Goal: Task Accomplishment & Management: Manage account settings

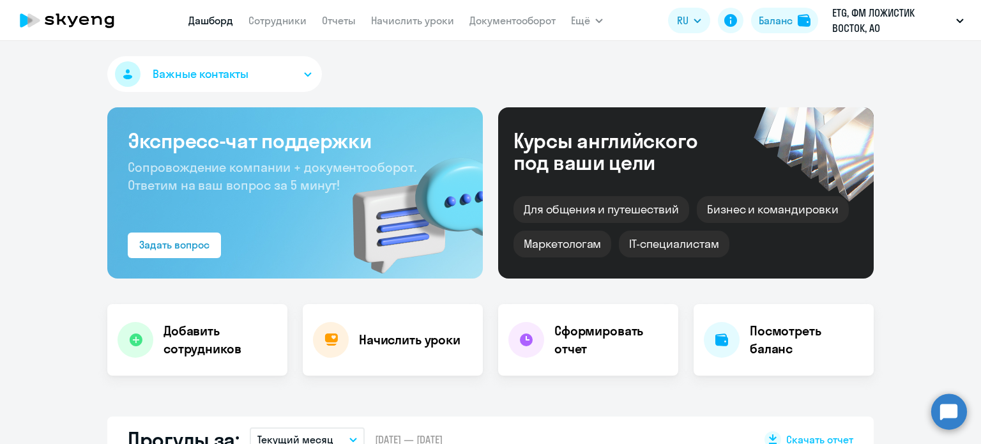
select select "30"
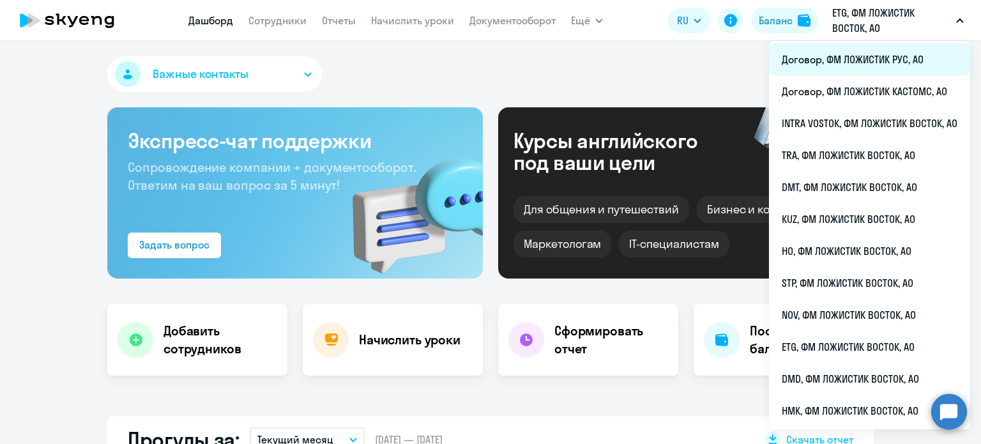
click at [833, 66] on li "Договор, ФМ ЛОЖИСТИК РУС, АО" at bounding box center [869, 59] width 201 height 32
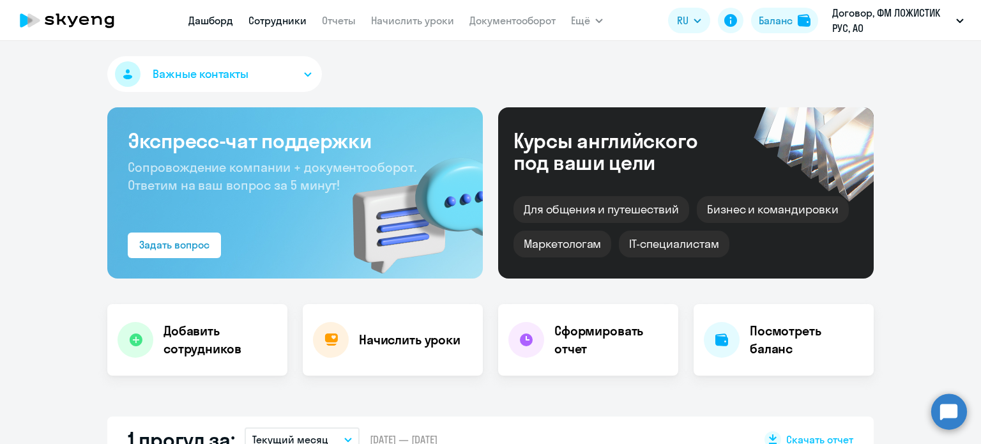
click at [258, 25] on link "Сотрудники" at bounding box center [278, 20] width 58 height 13
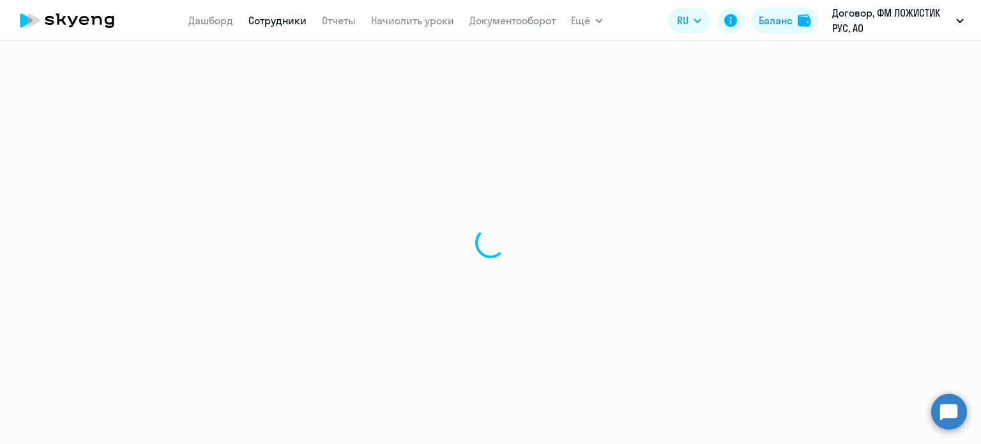
select select "30"
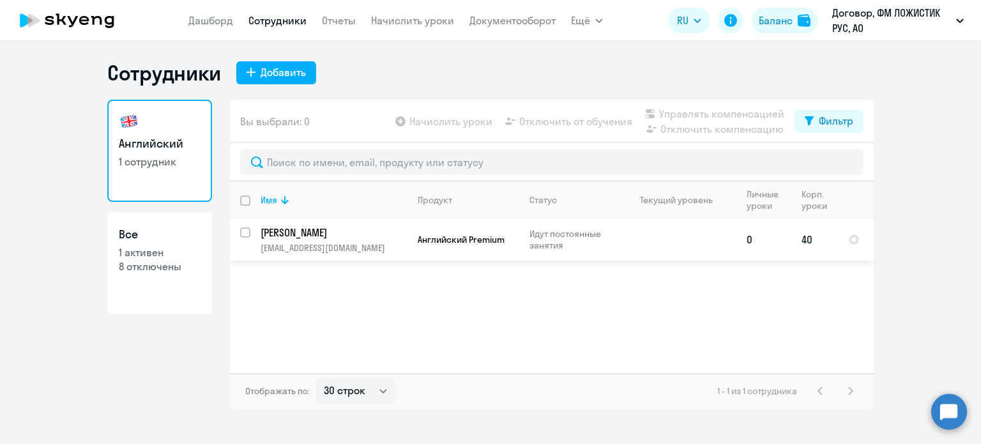
click at [246, 229] on input "select row 41375267" at bounding box center [253, 240] width 26 height 26
checkbox input "true"
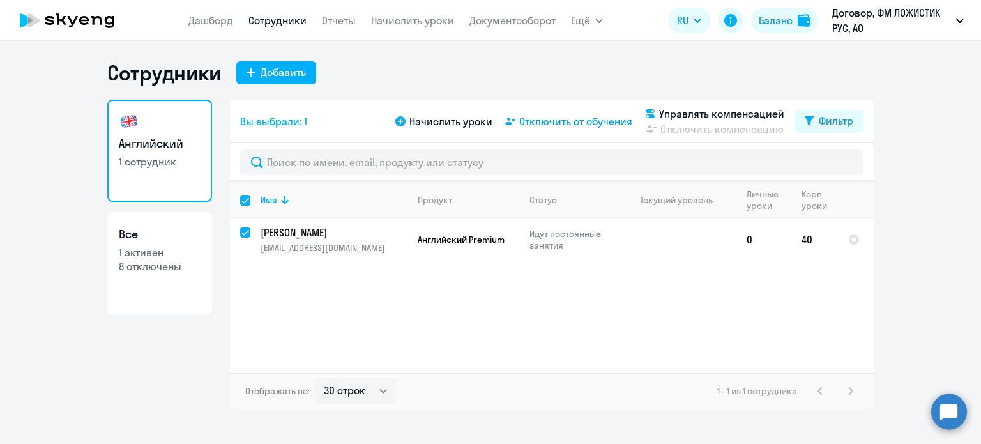
click at [535, 123] on span "Отключить от обучения" at bounding box center [575, 121] width 113 height 15
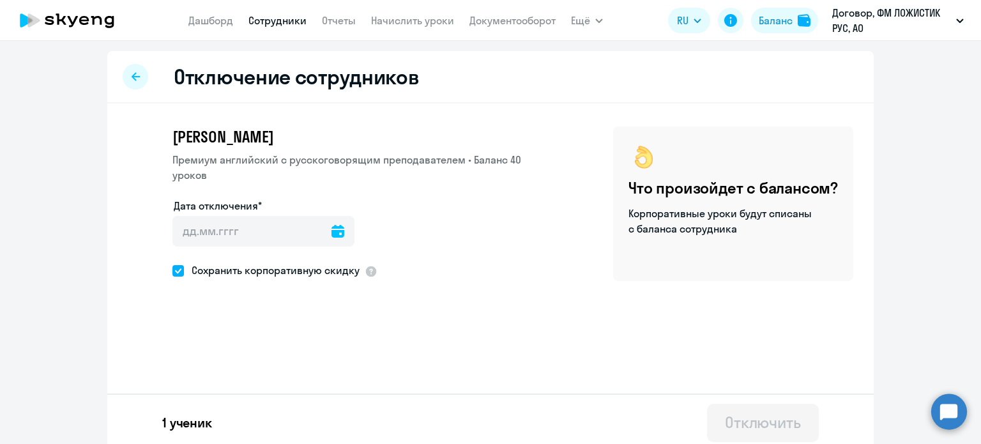
click at [332, 227] on icon at bounding box center [338, 231] width 13 height 13
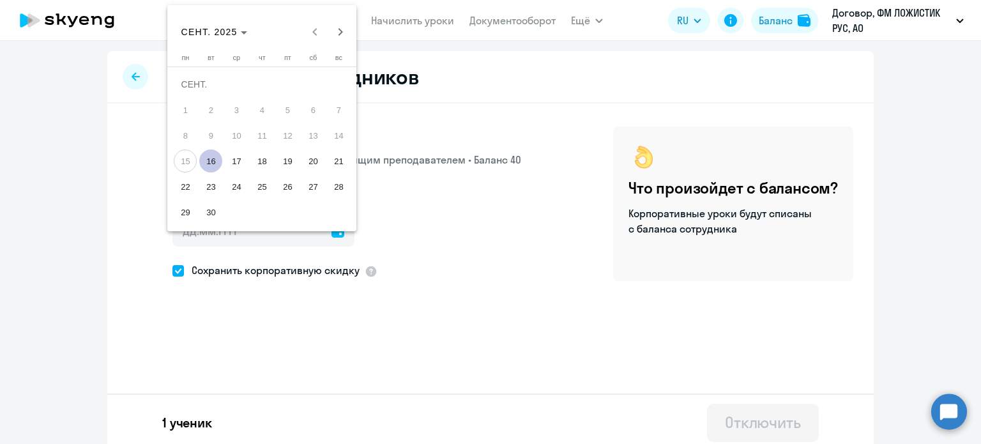
click at [210, 162] on span "16" at bounding box center [210, 160] width 23 height 23
type input "16.09.2025"
type input "16.9.2025"
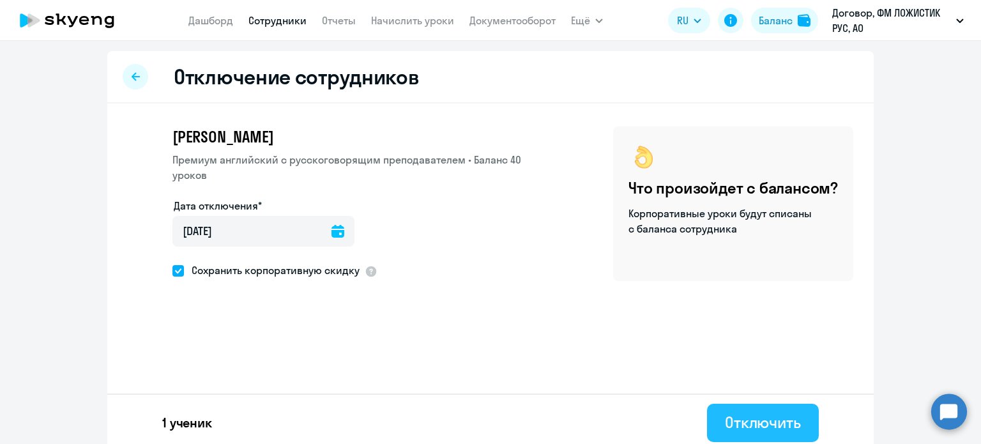
click at [792, 430] on div "Отключить" at bounding box center [763, 422] width 76 height 20
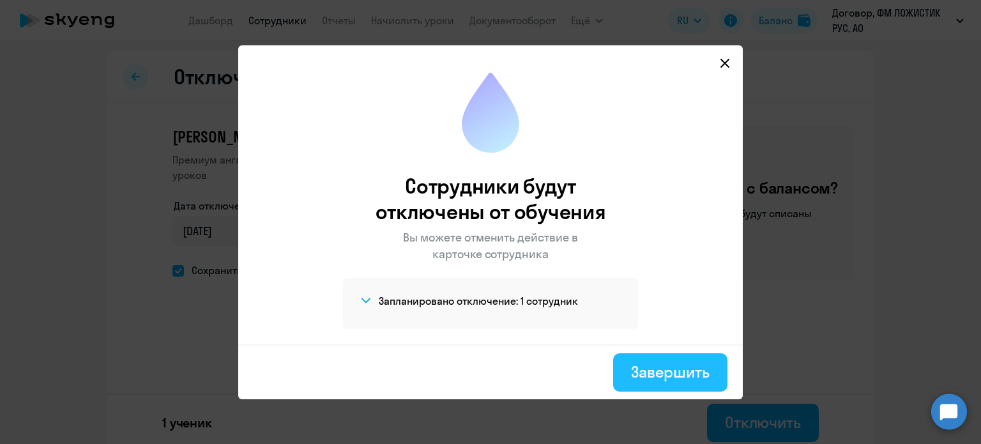
click at [681, 379] on div "Завершить" at bounding box center [670, 372] width 79 height 20
select select "30"
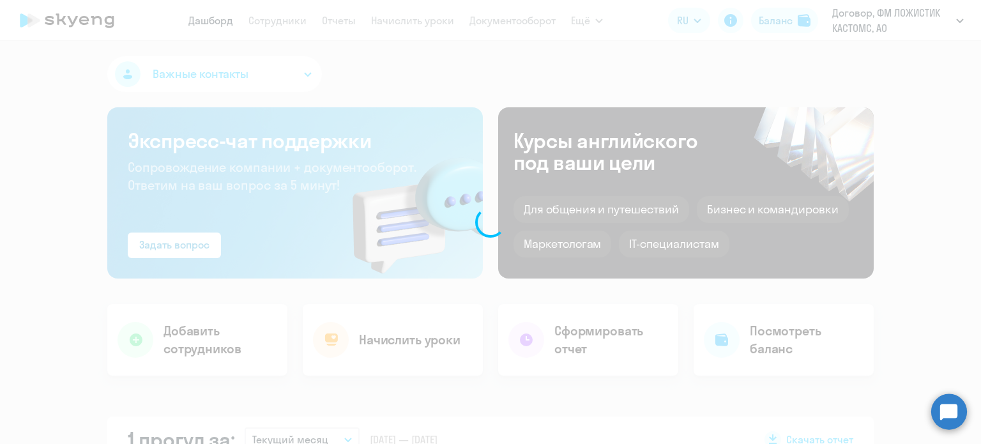
select select "30"
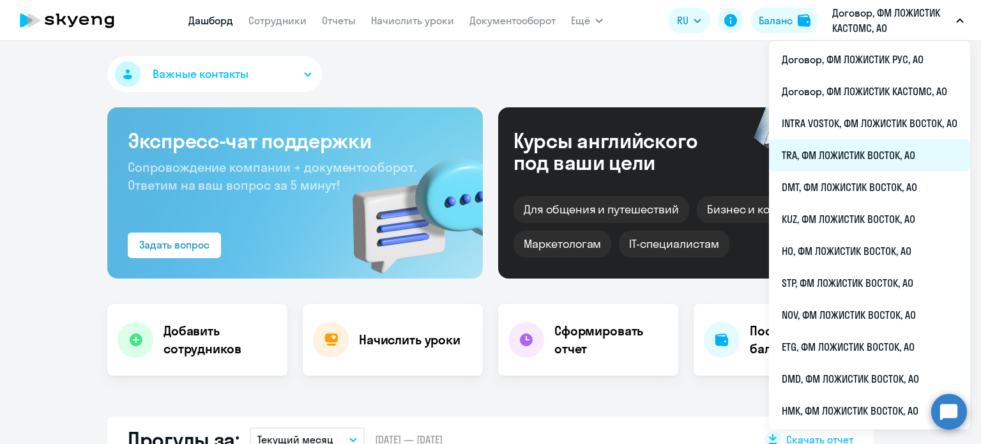
select select "30"
click at [853, 153] on li "TRA, ФМ ЛОЖИСТИК ВОСТОК, АО" at bounding box center [869, 155] width 201 height 32
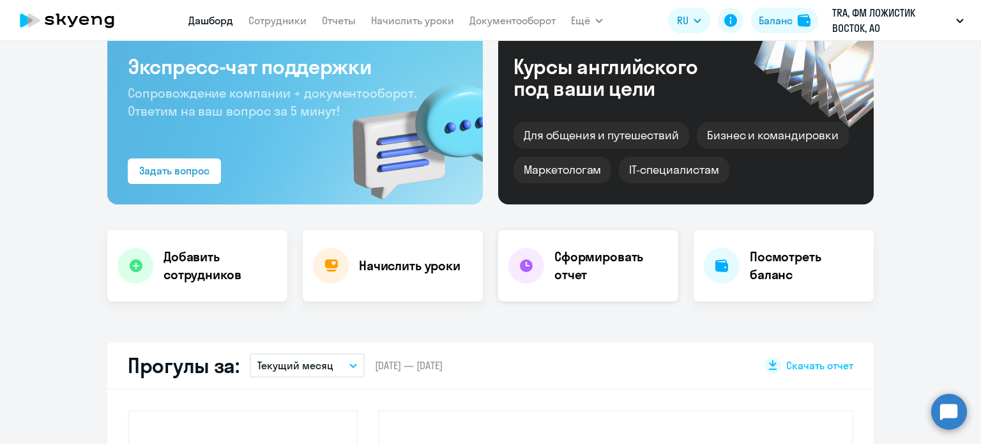
scroll to position [192, 0]
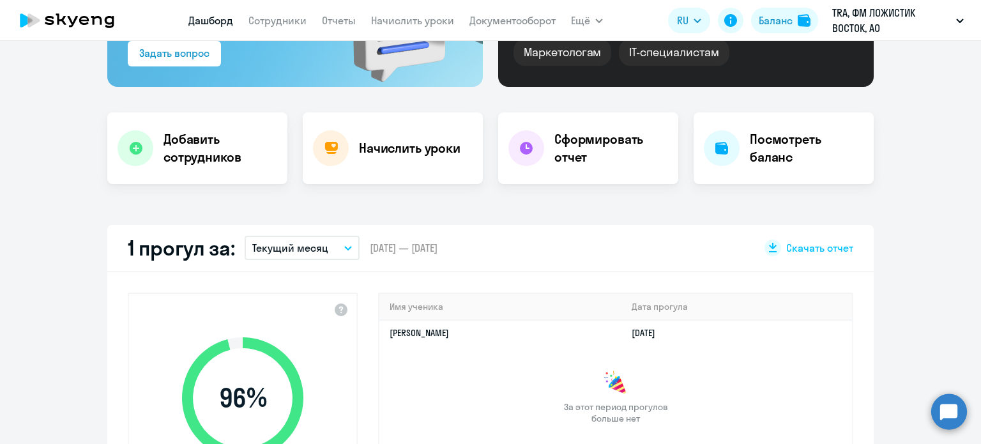
select select "30"
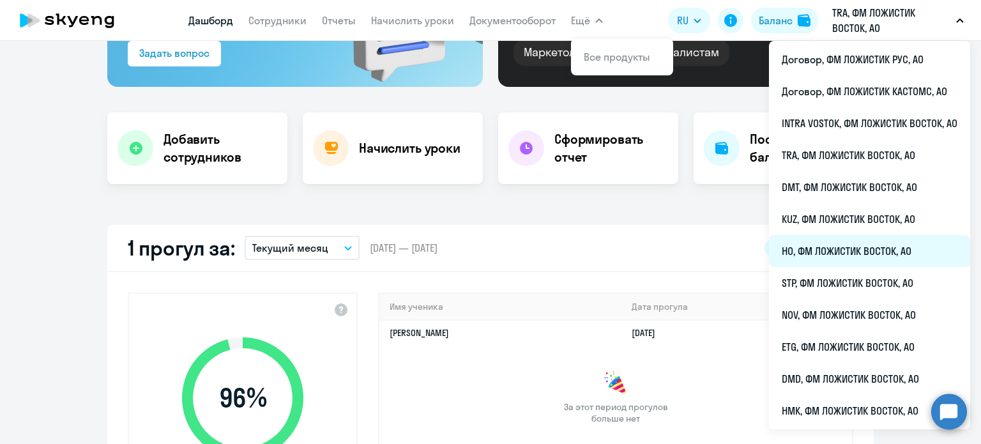
click at [820, 256] on li "HO, ФМ ЛОЖИСТИК ВОСТОК, АО" at bounding box center [869, 251] width 201 height 32
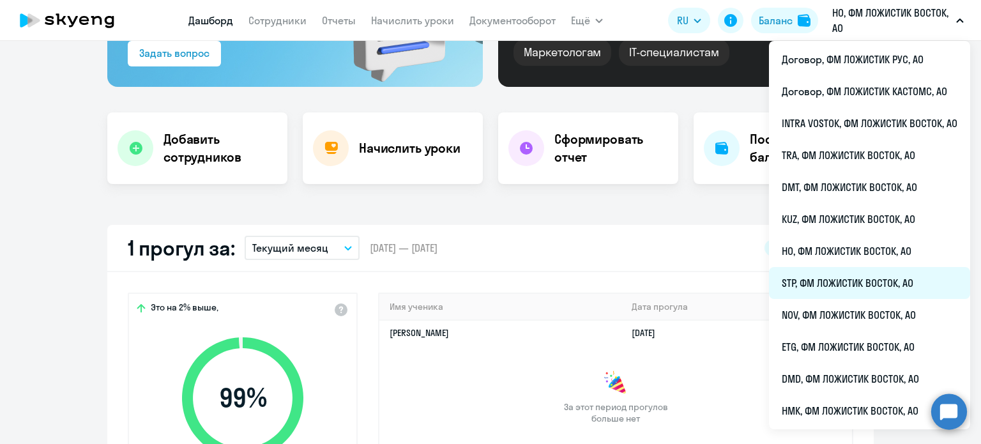
click at [803, 281] on li "STP, ФМ ЛОЖИСТИК ВОСТОК, АО" at bounding box center [869, 283] width 201 height 32
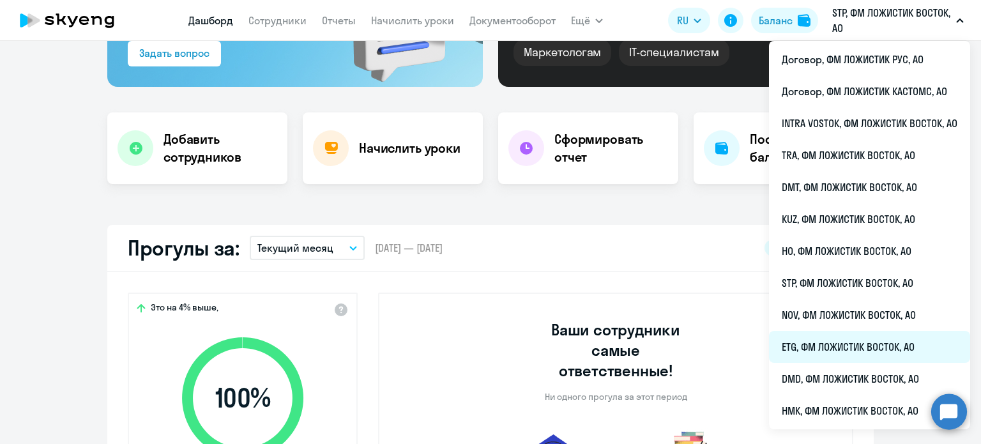
click at [839, 344] on li "ETG, ФМ ЛОЖИСТИК ВОСТОК, АО" at bounding box center [869, 347] width 201 height 32
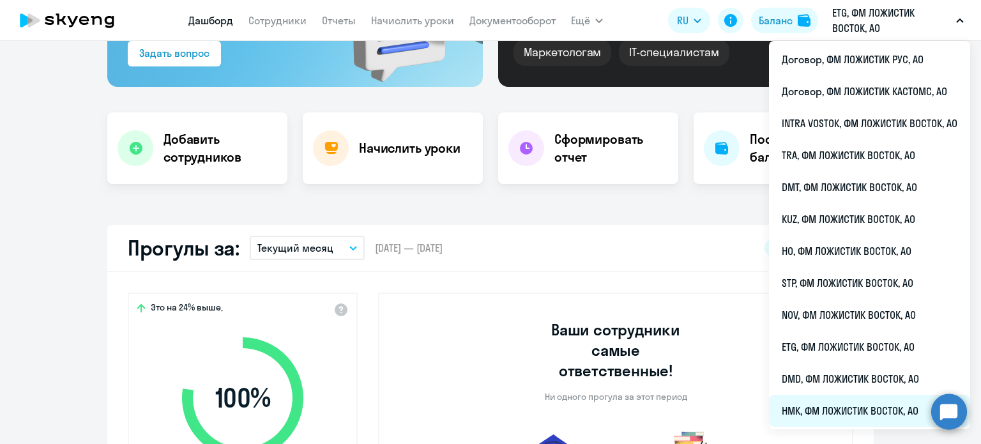
click at [834, 408] on li "НМК, ФМ ЛОЖИСТИК ВОСТОК, АО" at bounding box center [869, 411] width 201 height 32
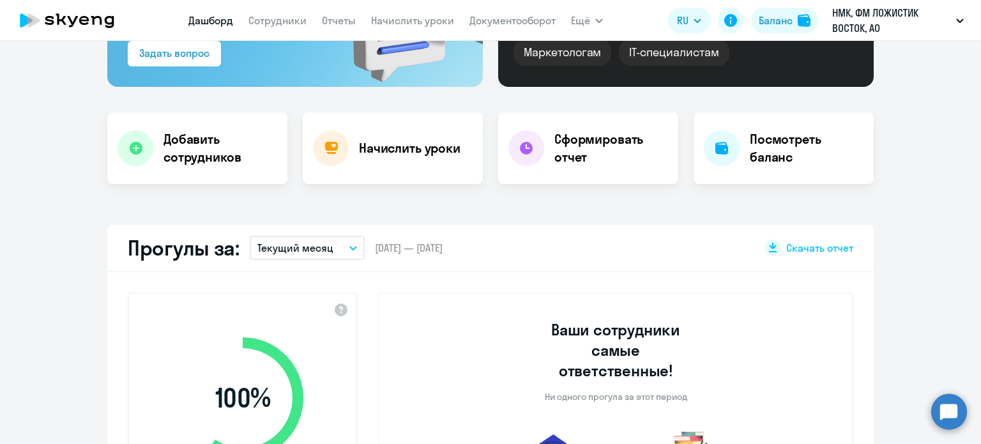
select select "30"
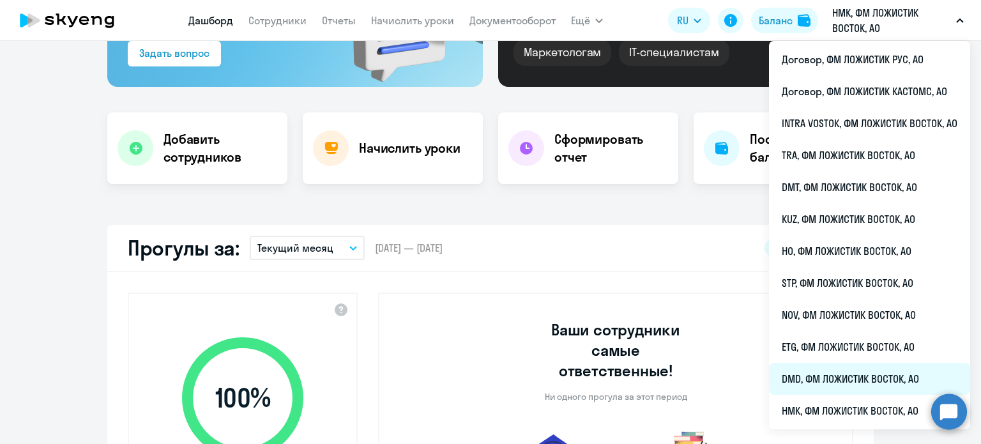
click at [805, 381] on li "DMD, ФМ ЛОЖИСТИК ВОСТОК, АО" at bounding box center [869, 379] width 201 height 32
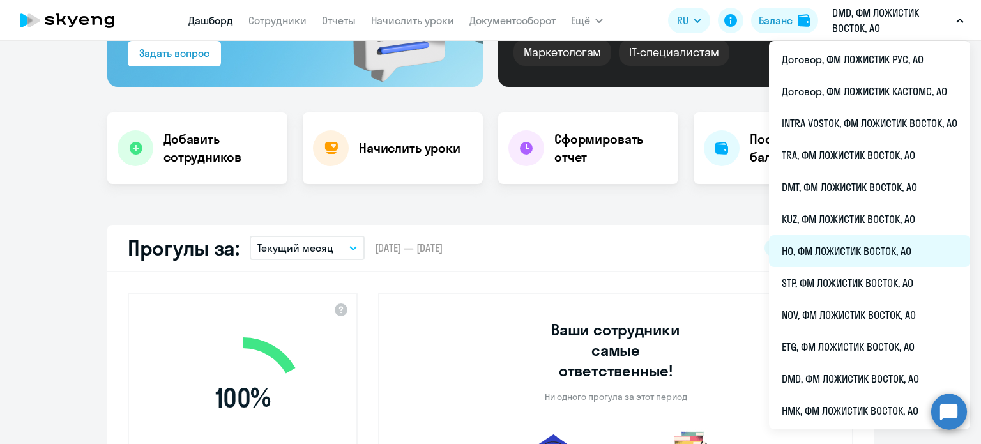
click at [798, 248] on li "HO, ФМ ЛОЖИСТИК ВОСТОК, АО" at bounding box center [869, 251] width 201 height 32
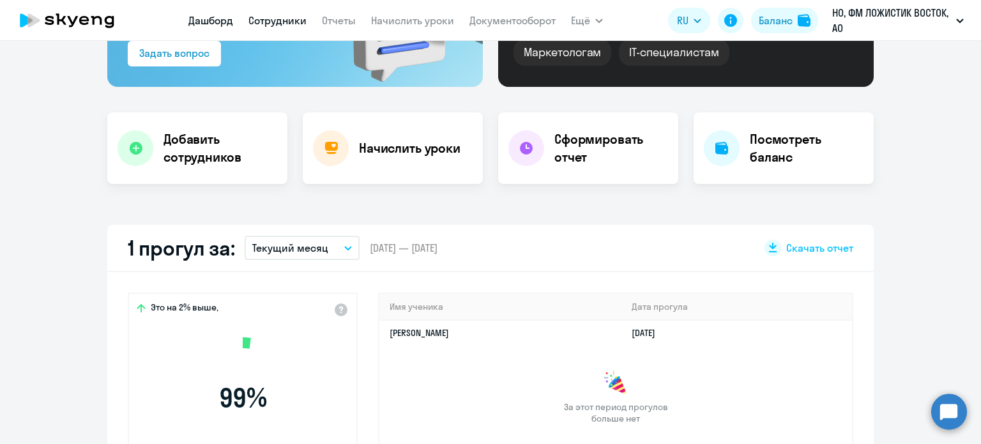
click at [289, 15] on link "Сотрудники" at bounding box center [278, 20] width 58 height 13
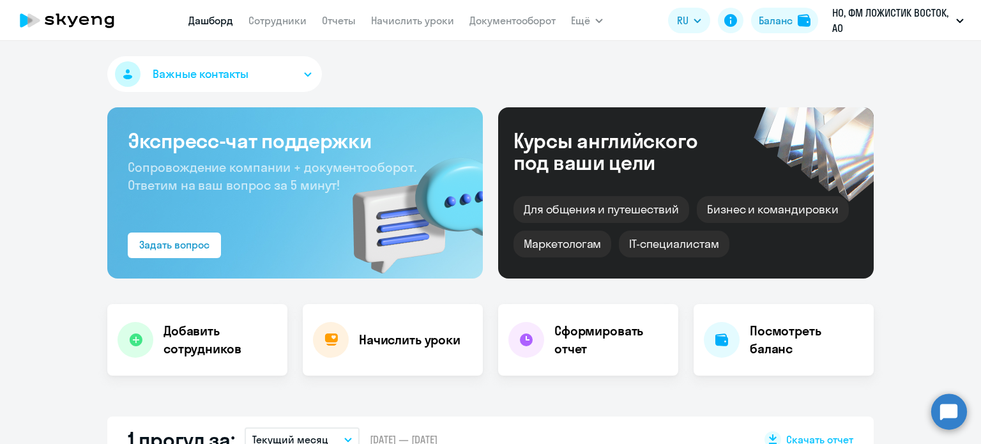
select select "30"
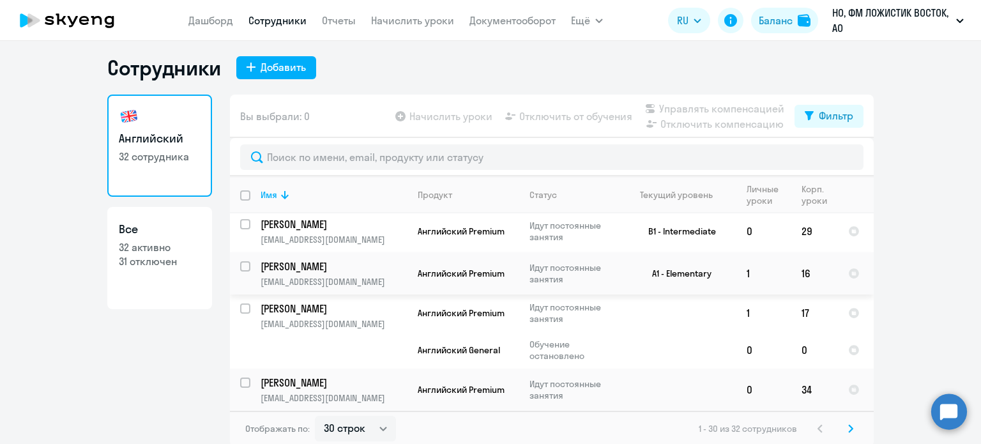
scroll to position [8, 0]
